Goal: Information Seeking & Learning: Compare options

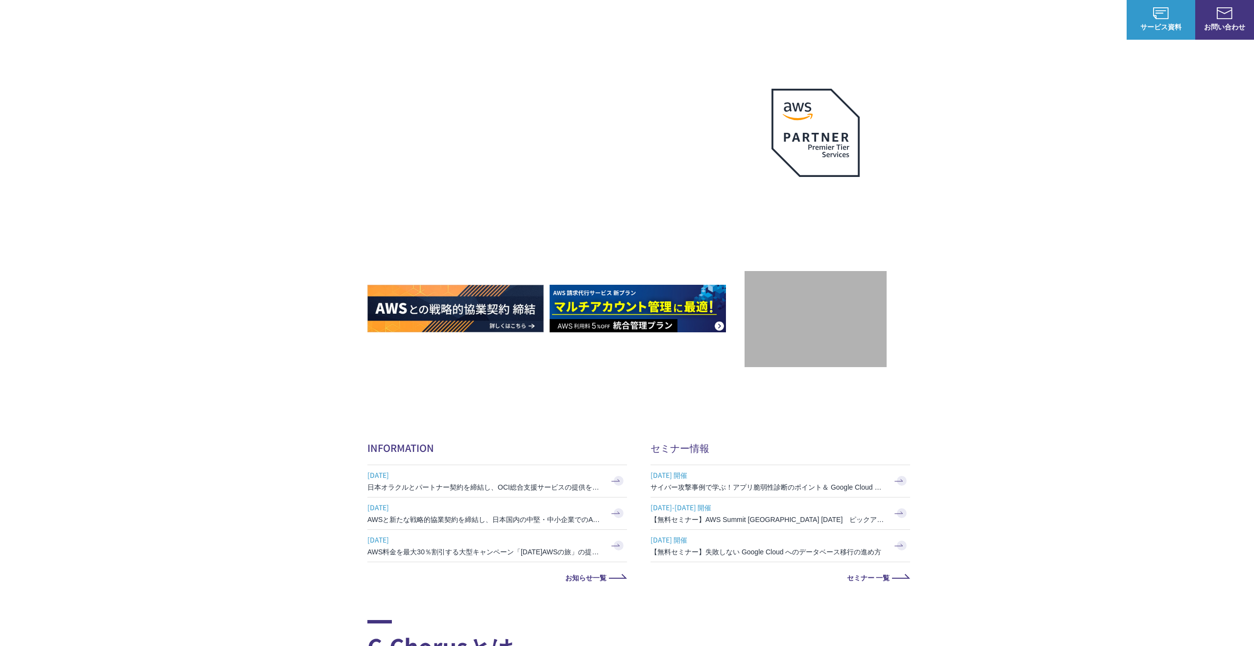
click at [431, 78] on link "AWS請求代行サービス" at bounding box center [409, 83] width 69 height 10
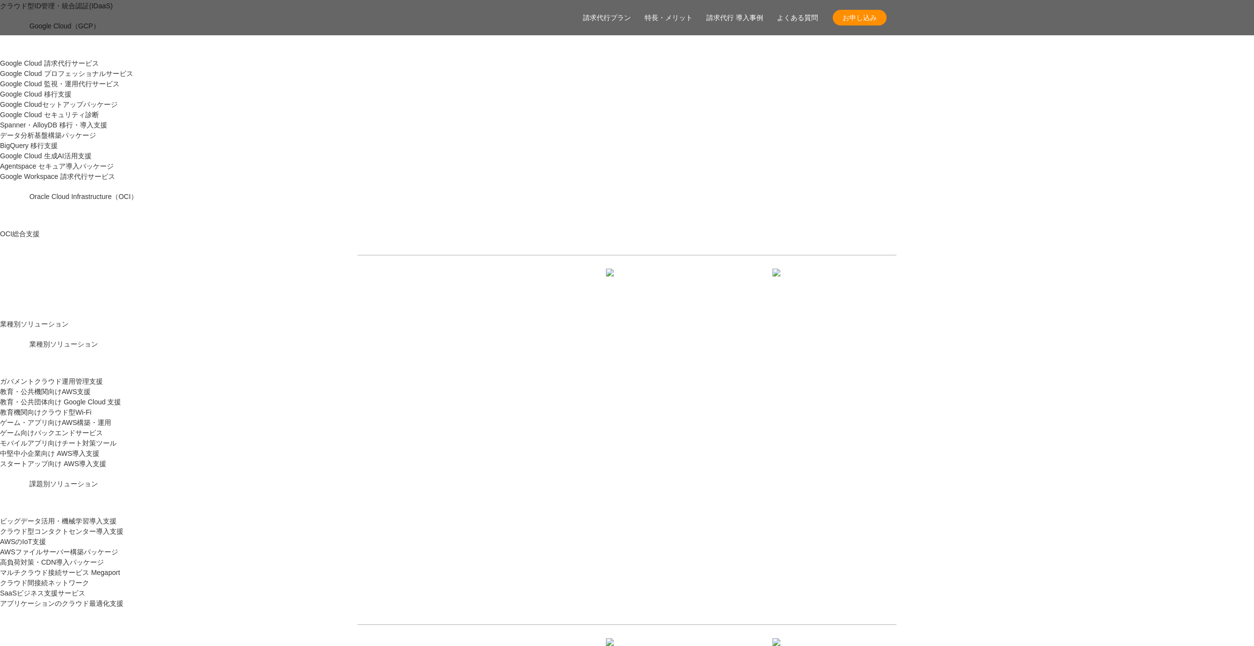
scroll to position [941, 0]
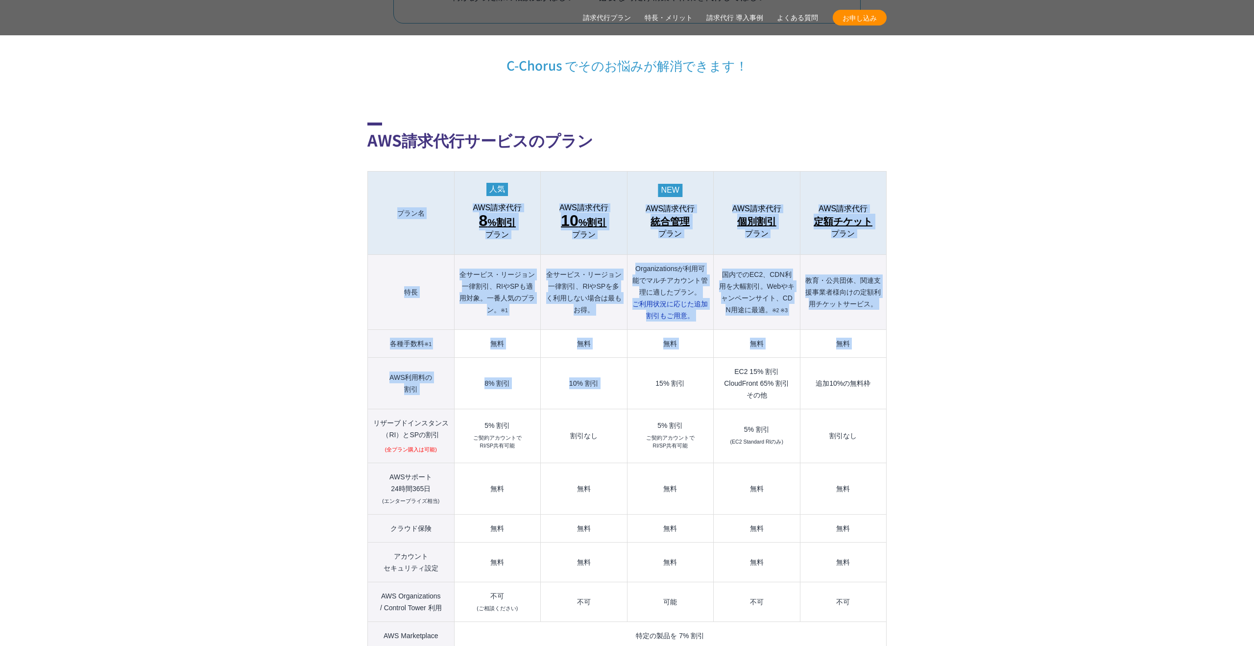
drag, startPoint x: 340, startPoint y: 248, endPoint x: 654, endPoint y: 360, distance: 333.4
click at [648, 362] on td "15% 割引" at bounding box center [670, 383] width 86 height 51
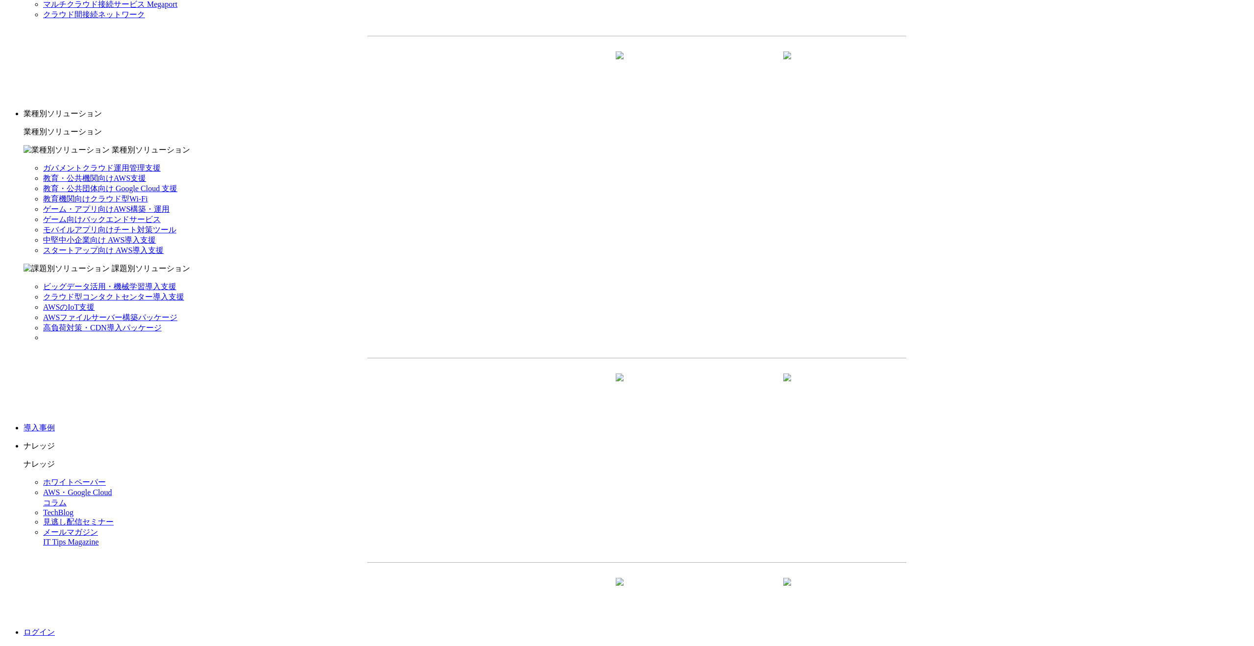
scroll to position [1133, 0]
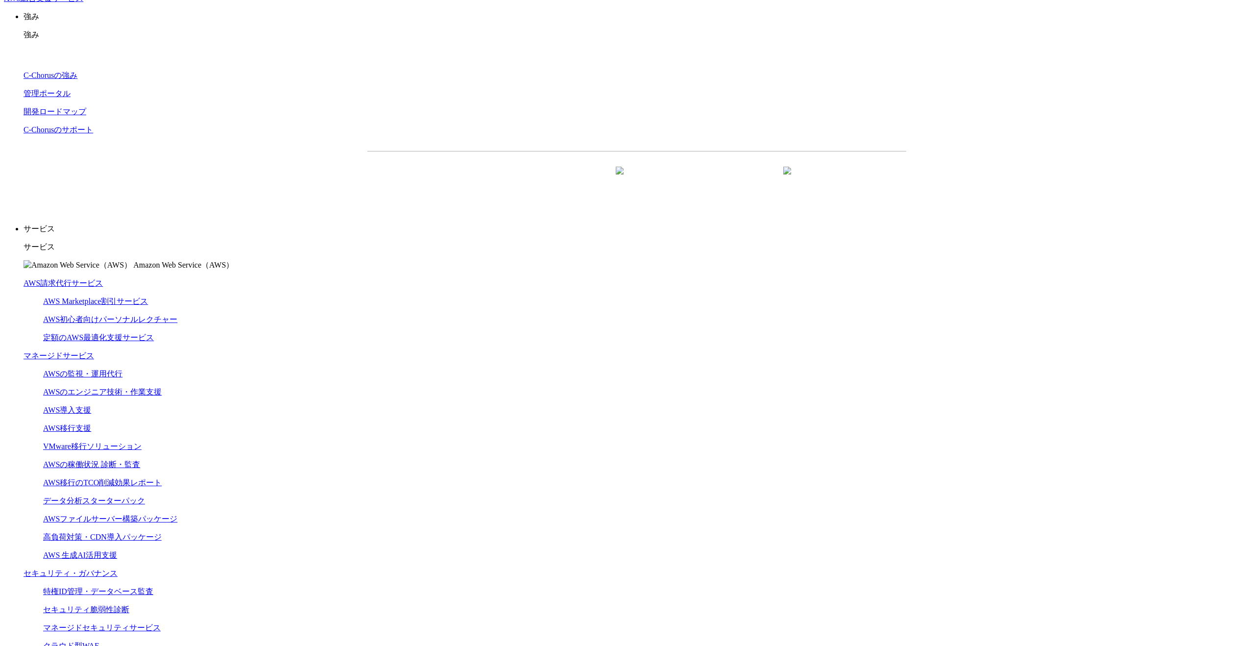
scroll to position [22, 0]
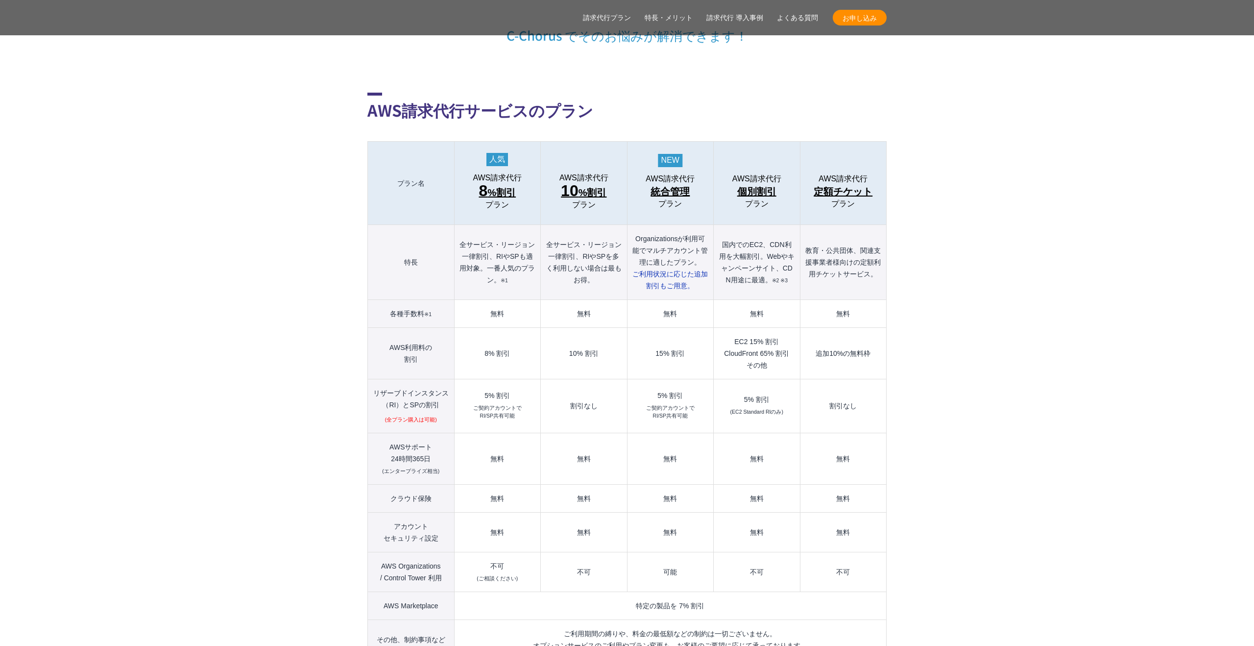
scroll to position [1177, 0]
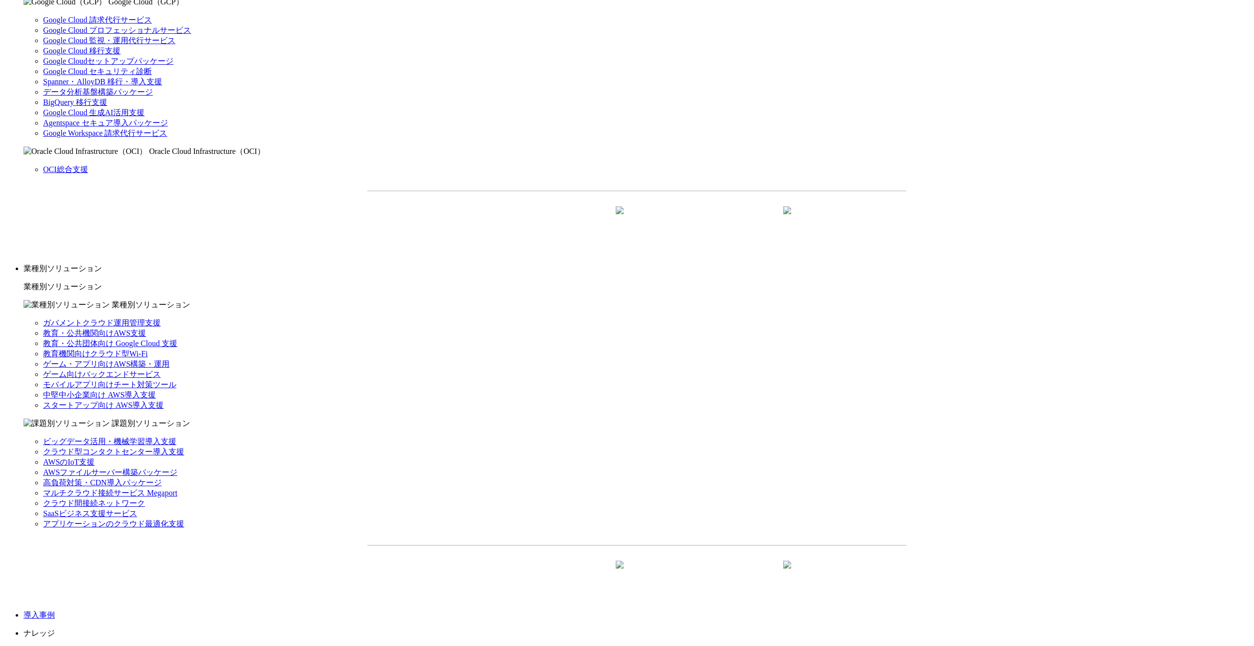
scroll to position [871, 0]
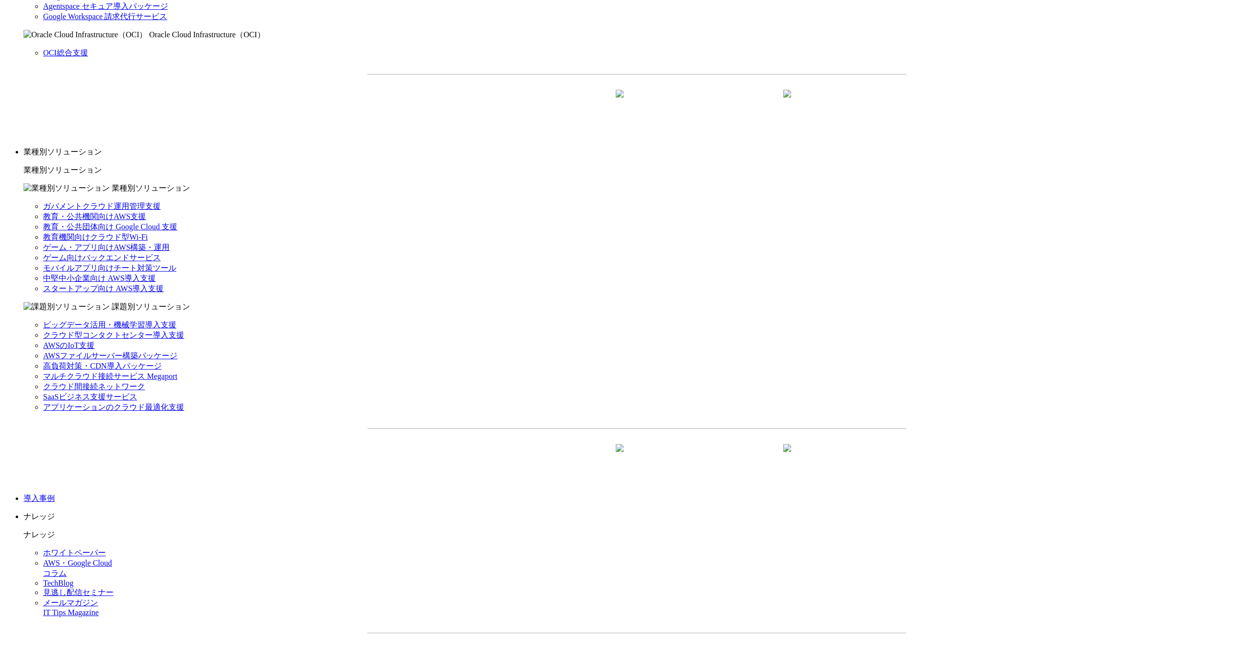
drag, startPoint x: 388, startPoint y: 461, endPoint x: 427, endPoint y: 471, distance: 39.9
copy th "AWS利用料の 割引"
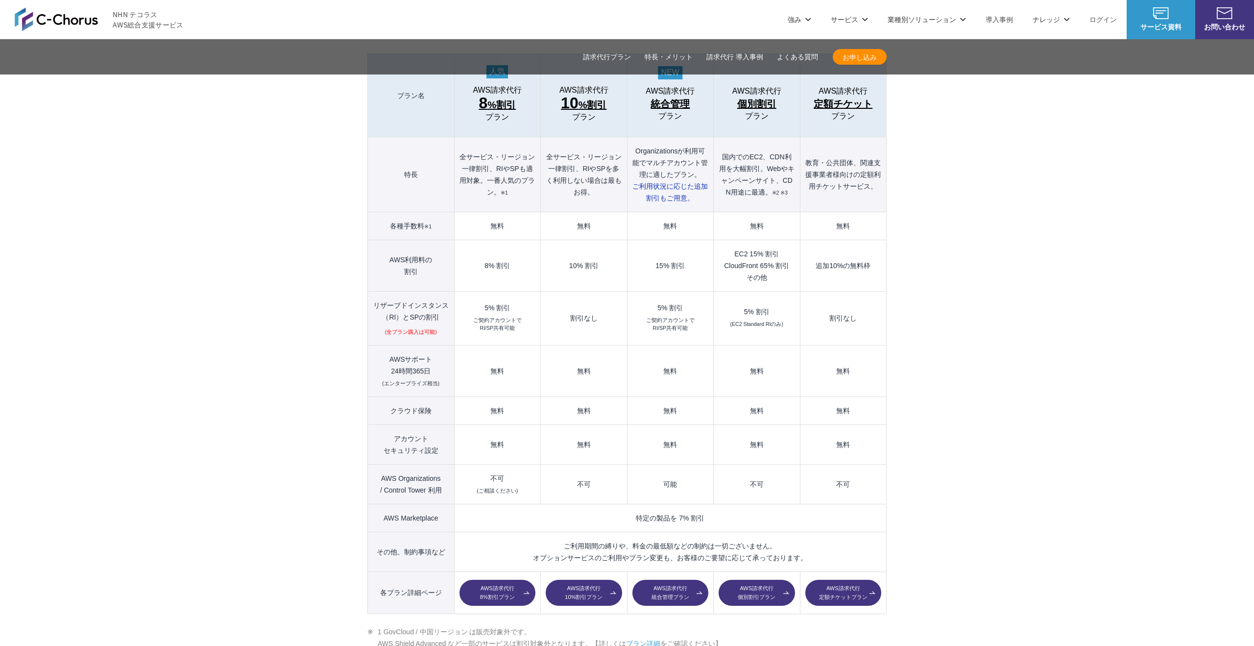
scroll to position [1057, 0]
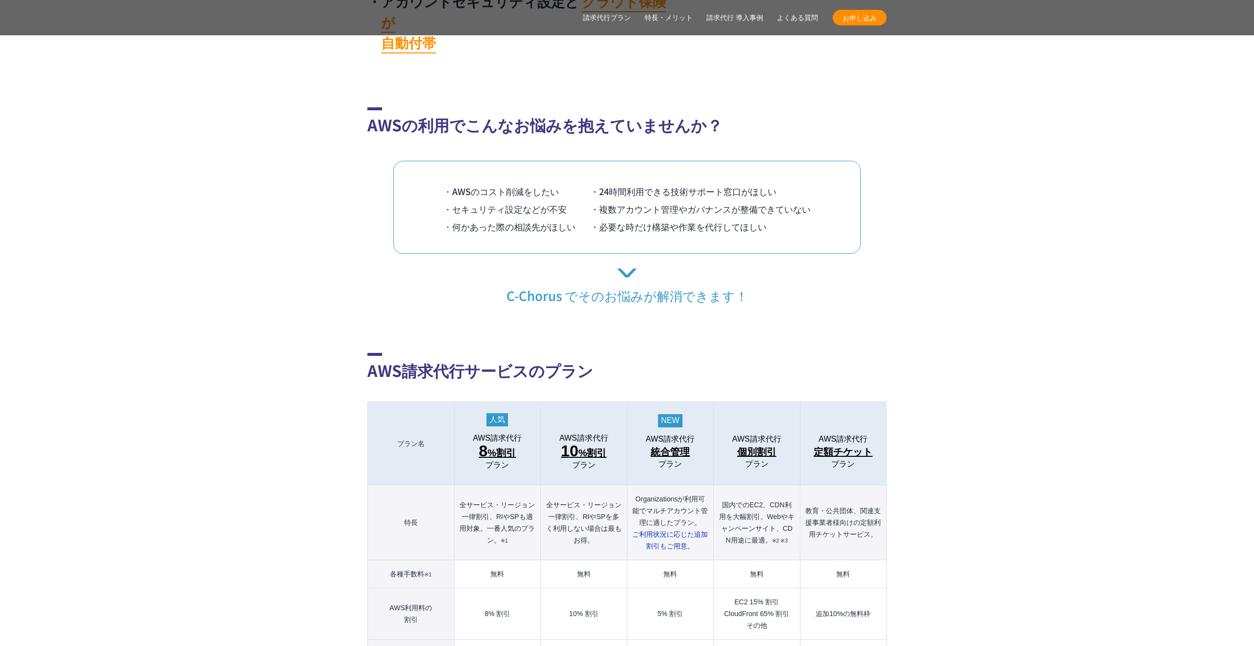
scroll to position [954, 0]
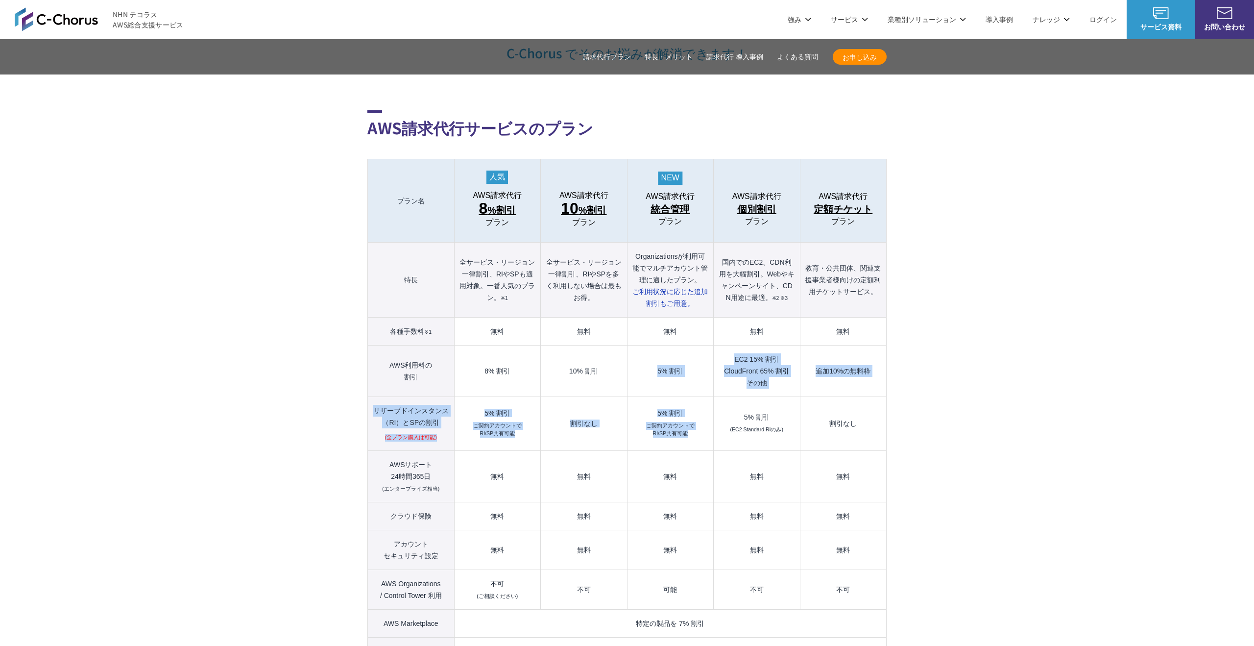
drag, startPoint x: 689, startPoint y: 422, endPoint x: 671, endPoint y: 334, distance: 89.9
click at [671, 334] on tbody "プラン名 AWS請求代行 8 %割引 プラン AWS請求代行 10 %割引 プラン AWS請求代行 統合管理 プラン AWS請求代行 個別割引 プラン" at bounding box center [627, 439] width 519 height 560
click at [671, 345] on td "5% 割引" at bounding box center [670, 370] width 86 height 51
drag, startPoint x: 663, startPoint y: 324, endPoint x: 703, endPoint y: 424, distance: 107.1
click at [703, 424] on tbody "プラン名 AWS請求代行 8 %割引 プラン AWS請求代行 10 %割引 プラン AWS請求代行 統合管理 プラン AWS請求代行 個別割引 プラン" at bounding box center [627, 439] width 519 height 560
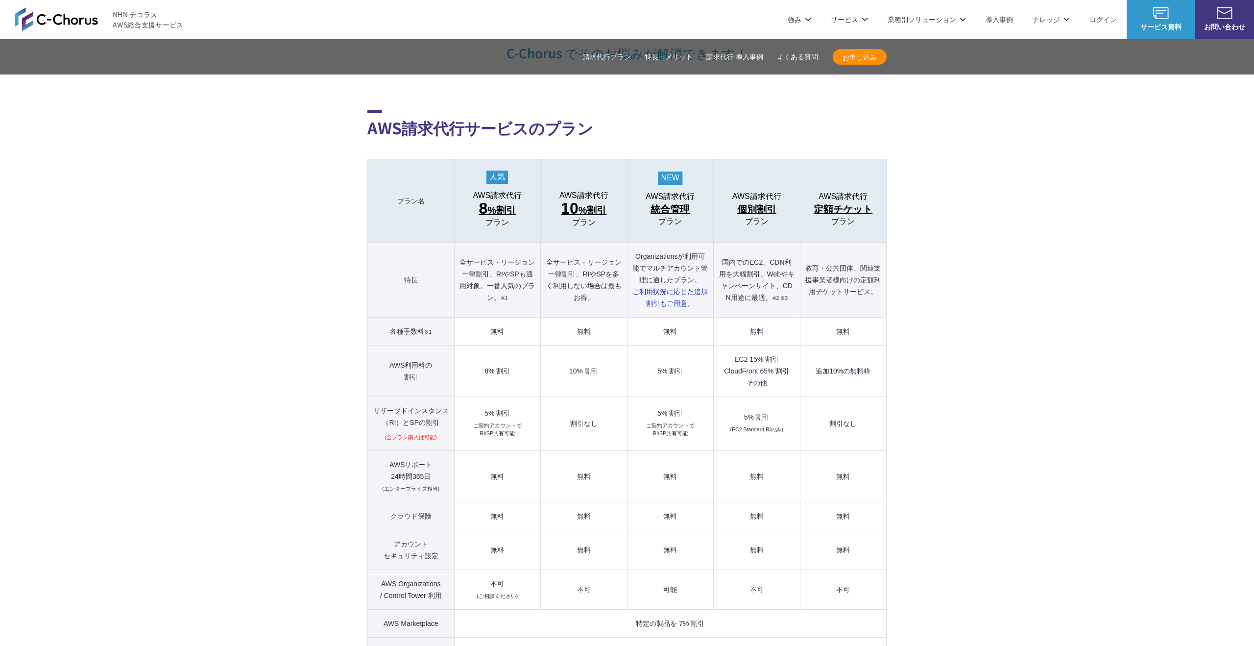
click at [703, 424] on td "5% 割引 ご契約アカウントで RI/SP共有可能" at bounding box center [670, 424] width 86 height 54
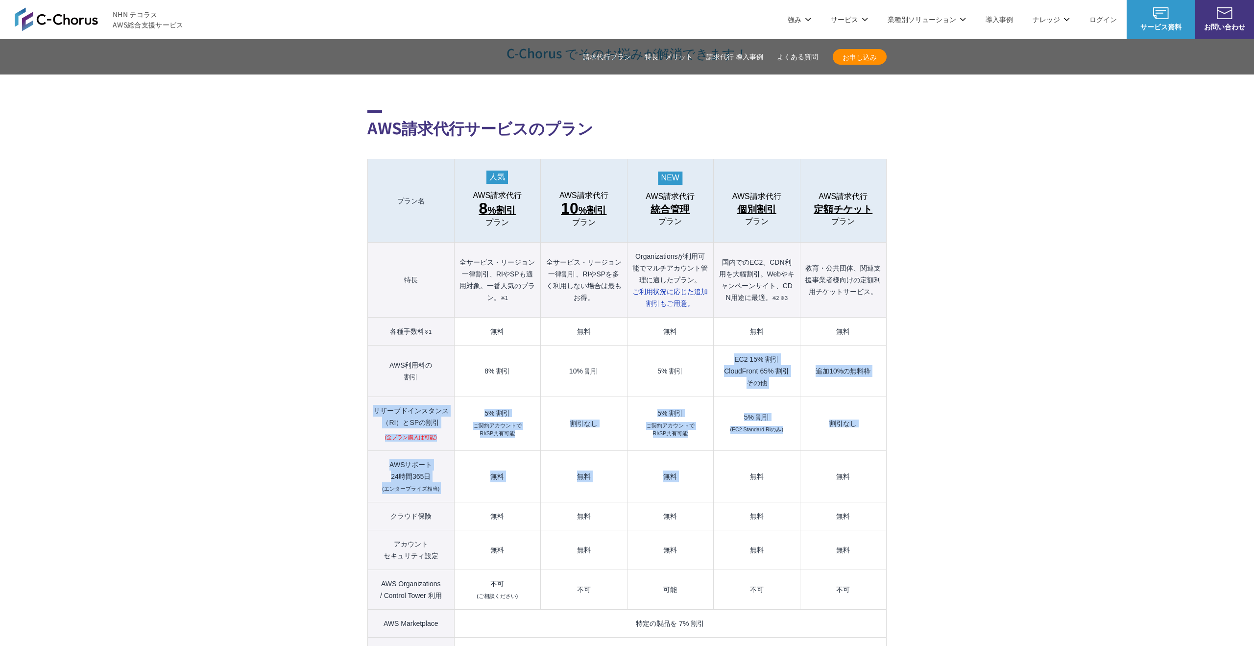
drag, startPoint x: 757, startPoint y: 432, endPoint x: 741, endPoint y: 325, distance: 108.0
click at [741, 325] on tbody "プラン名 AWS請求代行 8 %割引 プラン AWS請求代行 10 %割引 プラン AWS請求代行 統合管理 プラン AWS請求代行 個別割引 プラン" at bounding box center [627, 439] width 519 height 560
click at [741, 345] on td "EC2 15% 割引 CloudFront 65% 割引 その他" at bounding box center [757, 370] width 86 height 51
drag, startPoint x: 736, startPoint y: 303, endPoint x: 816, endPoint y: 436, distance: 155.3
click at [816, 436] on tbody "プラン名 AWS請求代行 8 %割引 プラン AWS請求代行 10 %割引 プラン AWS請求代行 統合管理 プラン AWS請求代行 個別割引 プラン" at bounding box center [627, 439] width 519 height 560
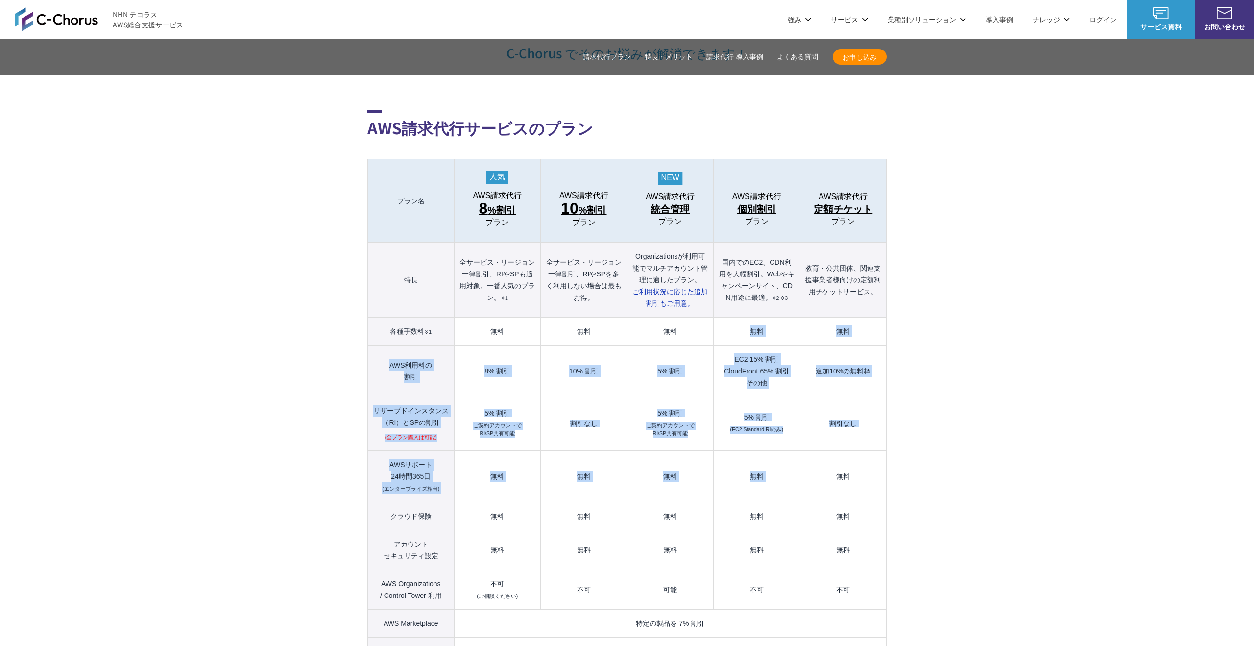
click at [816, 450] on td "無料" at bounding box center [843, 475] width 86 height 51
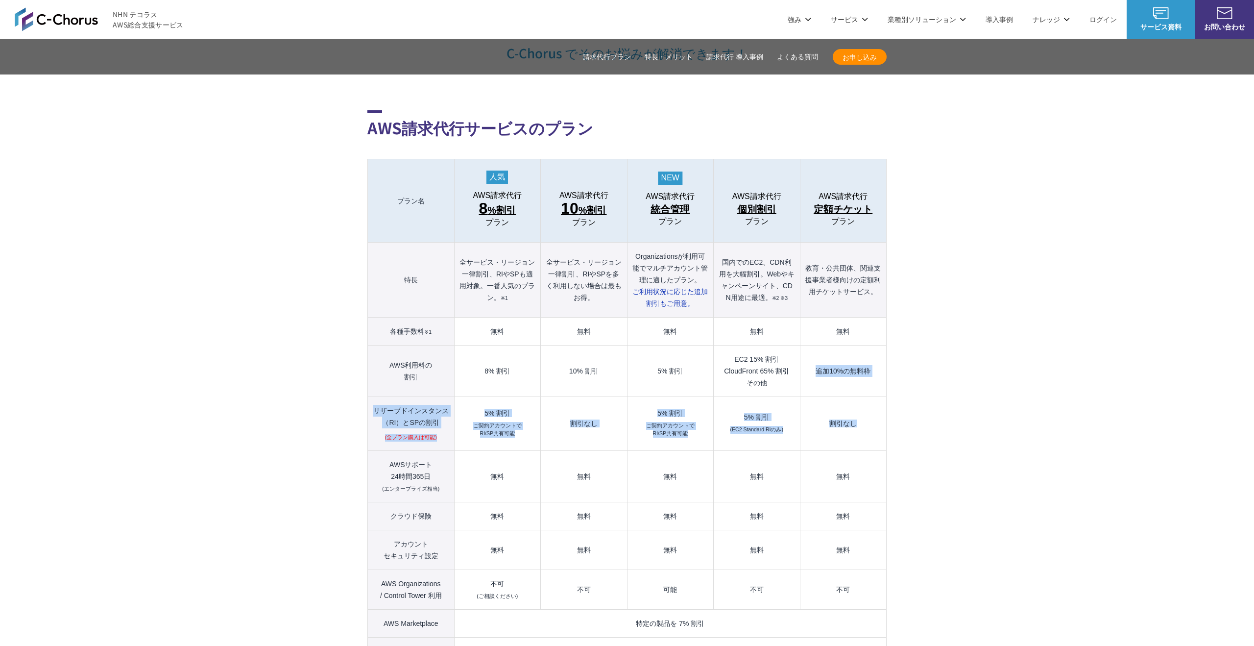
drag, startPoint x: 873, startPoint y: 413, endPoint x: 862, endPoint y: 331, distance: 83.5
click at [862, 331] on tbody "プラン名 AWS請求代行 8 %割引 プラン AWS請求代行 10 %割引 プラン AWS請求代行 統合管理 プラン AWS請求代行 個別割引 プラン" at bounding box center [627, 439] width 519 height 560
click at [862, 345] on td "追加10%の無料枠" at bounding box center [843, 370] width 86 height 51
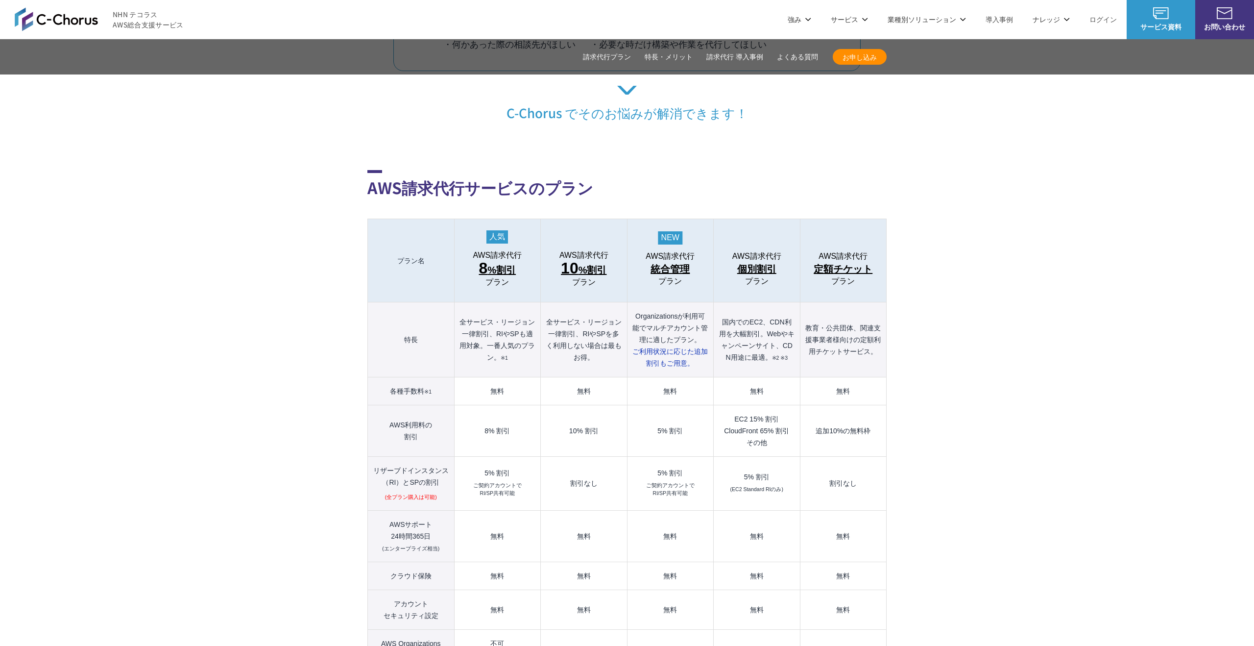
scroll to position [810, 0]
